Goal: Register for event/course

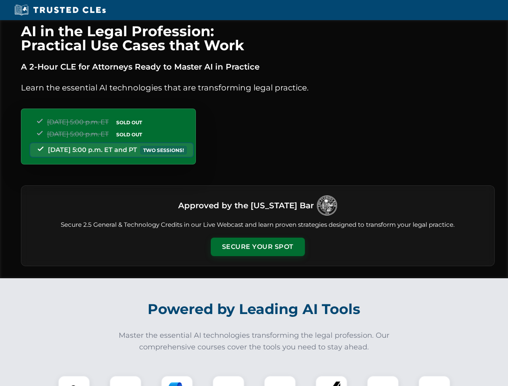
click at [257, 247] on button "Secure Your Spot" at bounding box center [258, 247] width 94 height 18
click at [74, 381] on img at bounding box center [73, 391] width 23 height 23
